Goal: Find specific page/section

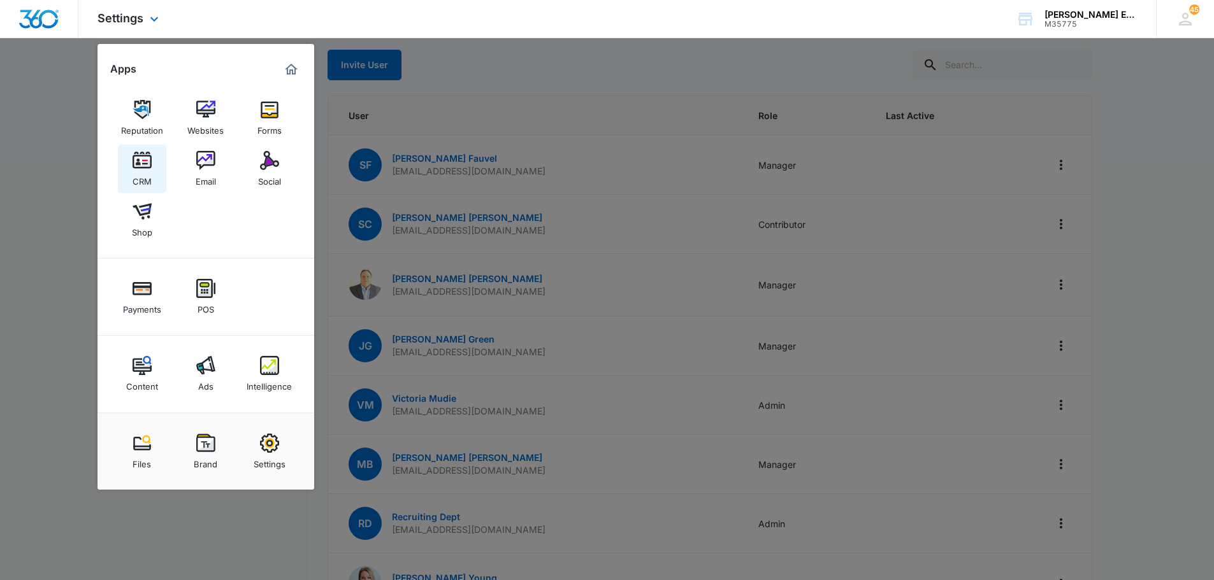
click at [141, 162] on img at bounding box center [142, 160] width 19 height 19
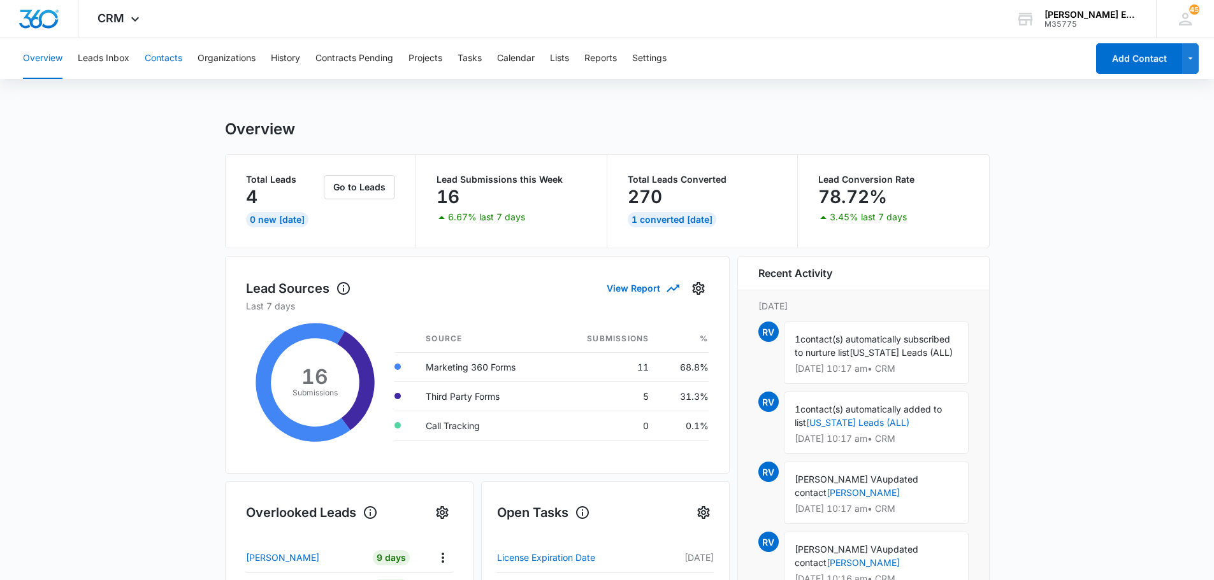
click at [173, 59] on button "Contacts" at bounding box center [164, 58] width 38 height 41
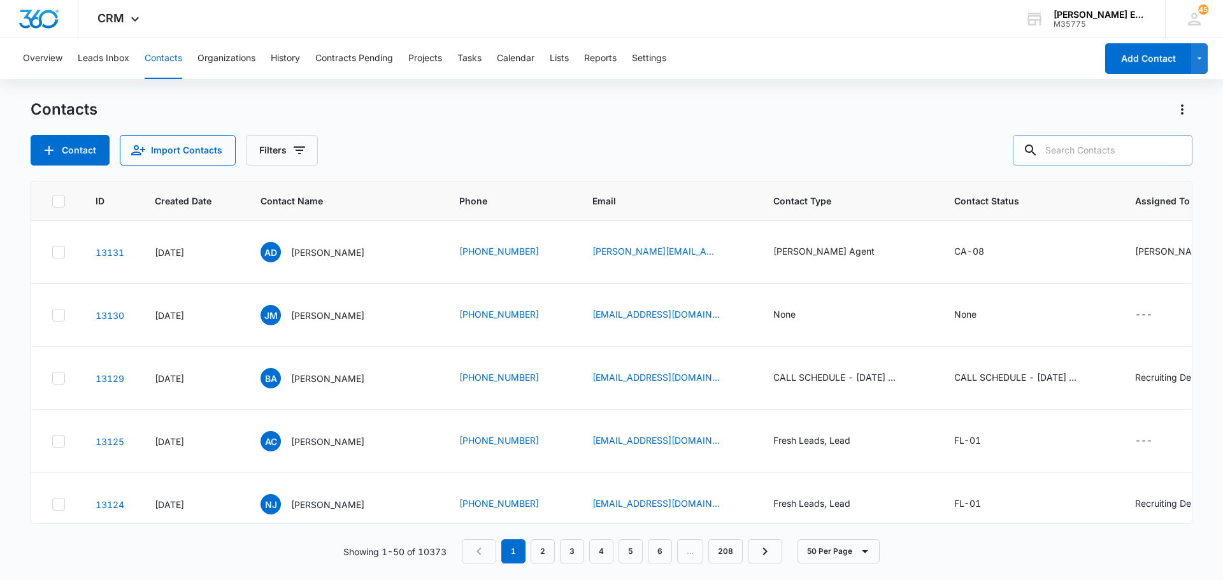
click at [1107, 148] on input "text" at bounding box center [1103, 150] width 180 height 31
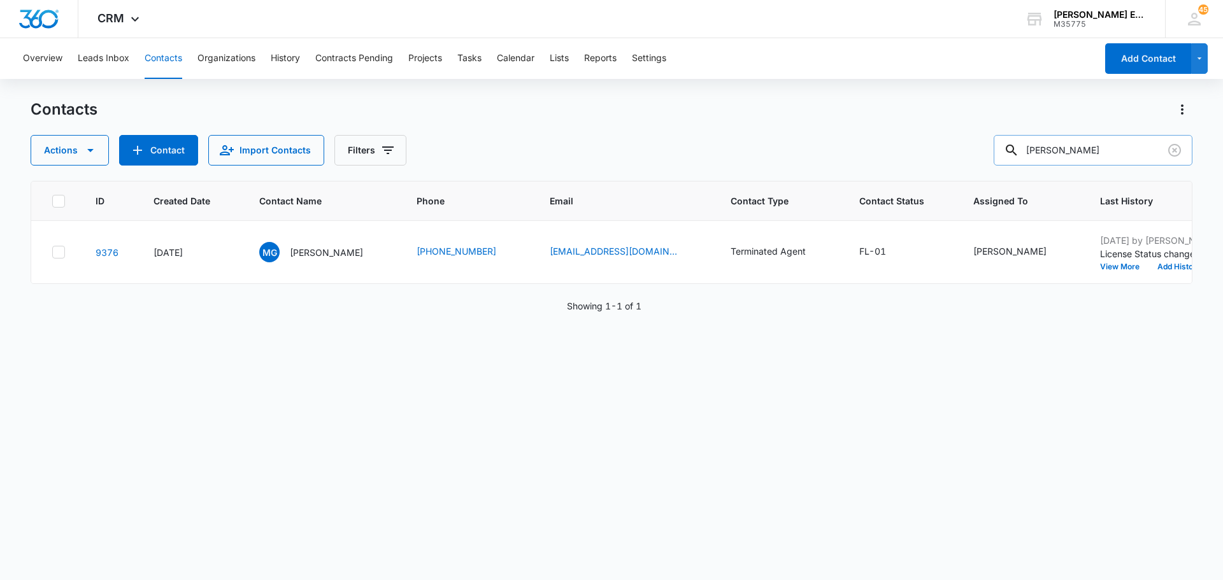
drag, startPoint x: 1084, startPoint y: 152, endPoint x: 1062, endPoint y: 153, distance: 21.7
click at [1062, 153] on input "[PERSON_NAME]" at bounding box center [1093, 150] width 199 height 31
click at [1082, 149] on input "[PERSON_NAME]" at bounding box center [1093, 150] width 199 height 31
drag, startPoint x: 1093, startPoint y: 150, endPoint x: 1064, endPoint y: 153, distance: 28.1
click at [1064, 153] on input "[PERSON_NAME]" at bounding box center [1093, 150] width 199 height 31
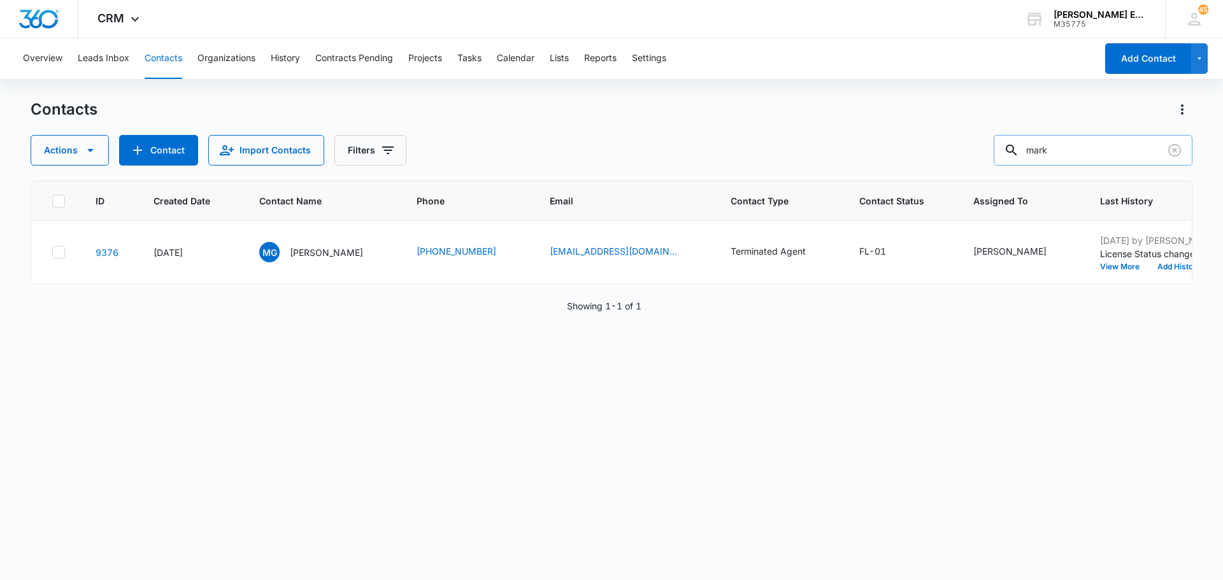
type input "mark"
